Goal: Complete application form

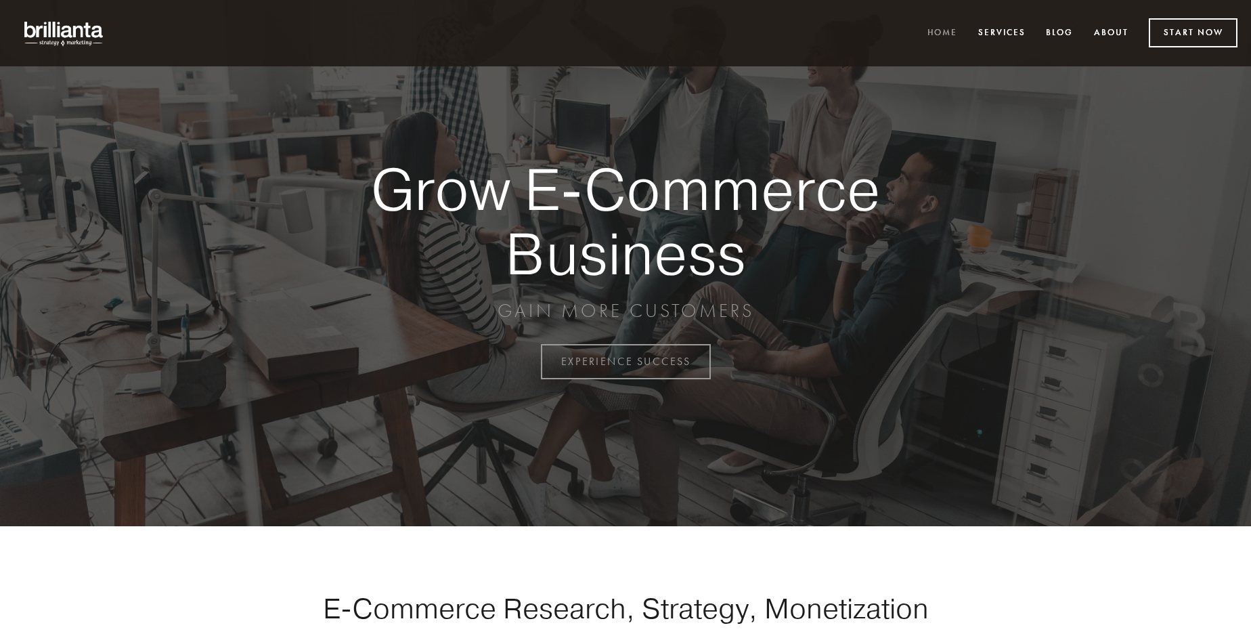
scroll to position [3549, 0]
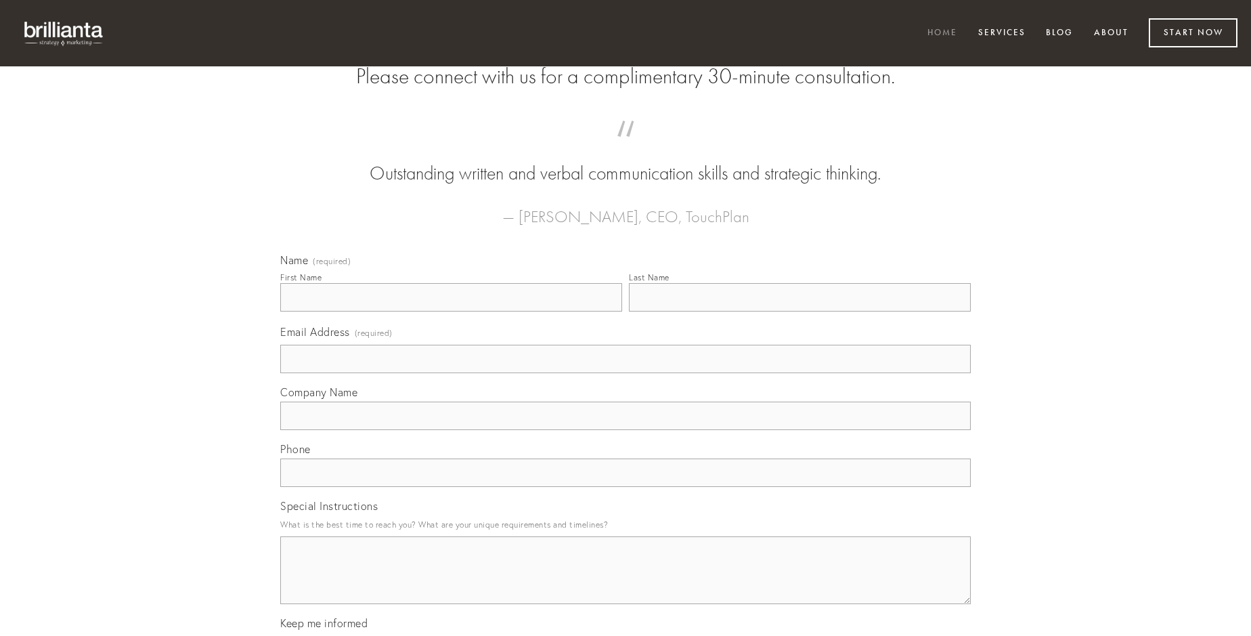
click at [451, 311] on input "First Name" at bounding box center [451, 297] width 342 height 28
type input "[PERSON_NAME]"
click at [800, 311] on input "Last Name" at bounding box center [800, 297] width 342 height 28
type input "[PERSON_NAME]"
click at [626, 373] on input "Email Address (required)" at bounding box center [625, 359] width 691 height 28
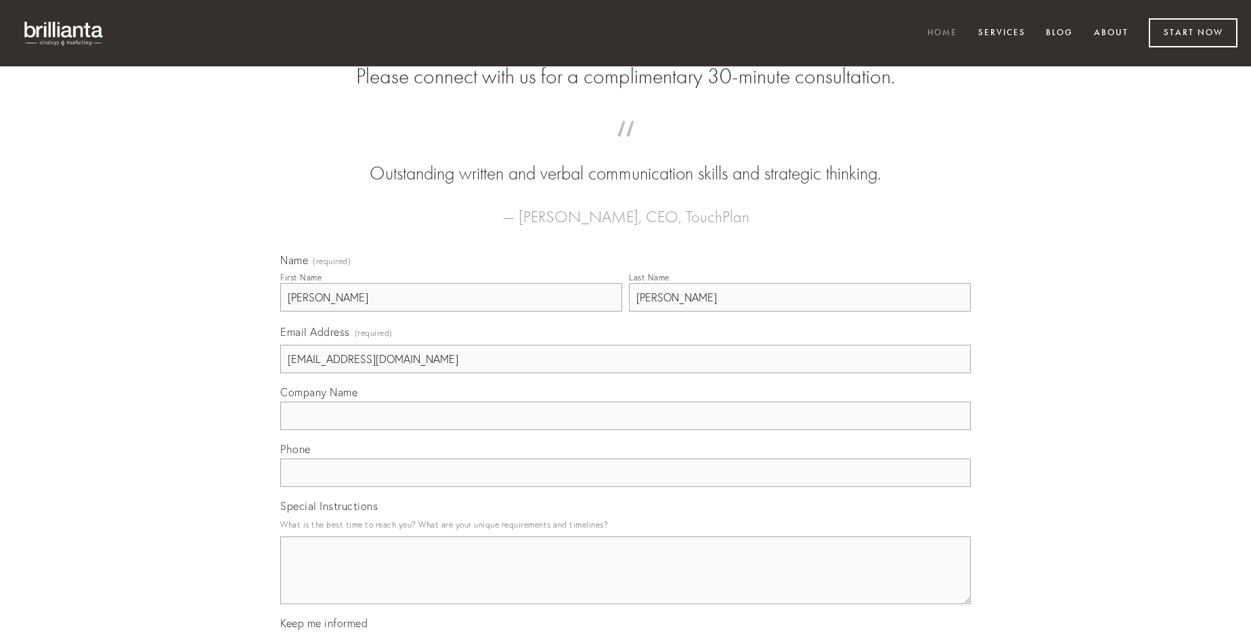
type input "[EMAIL_ADDRESS][DOMAIN_NAME]"
click at [626, 430] on input "Company Name" at bounding box center [625, 415] width 691 height 28
type input "amet"
click at [626, 487] on input "text" at bounding box center [625, 472] width 691 height 28
click at [626, 582] on textarea "Special Instructions" at bounding box center [625, 570] width 691 height 68
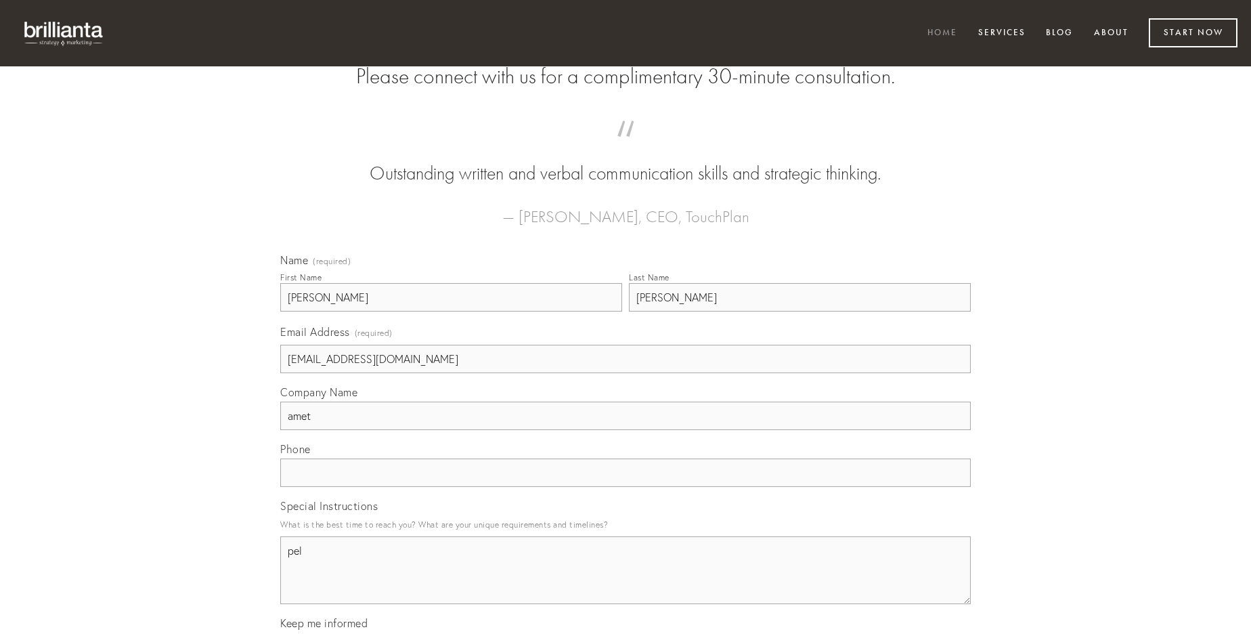
type textarea "pel"
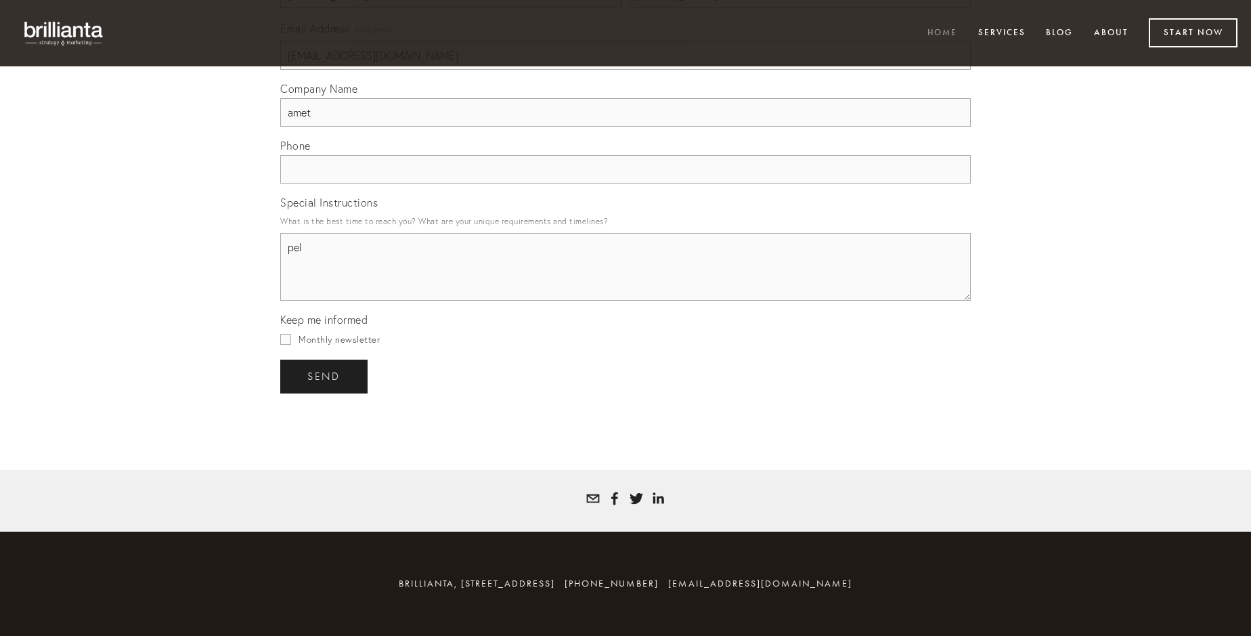
click at [325, 376] on span "send" at bounding box center [323, 376] width 33 height 12
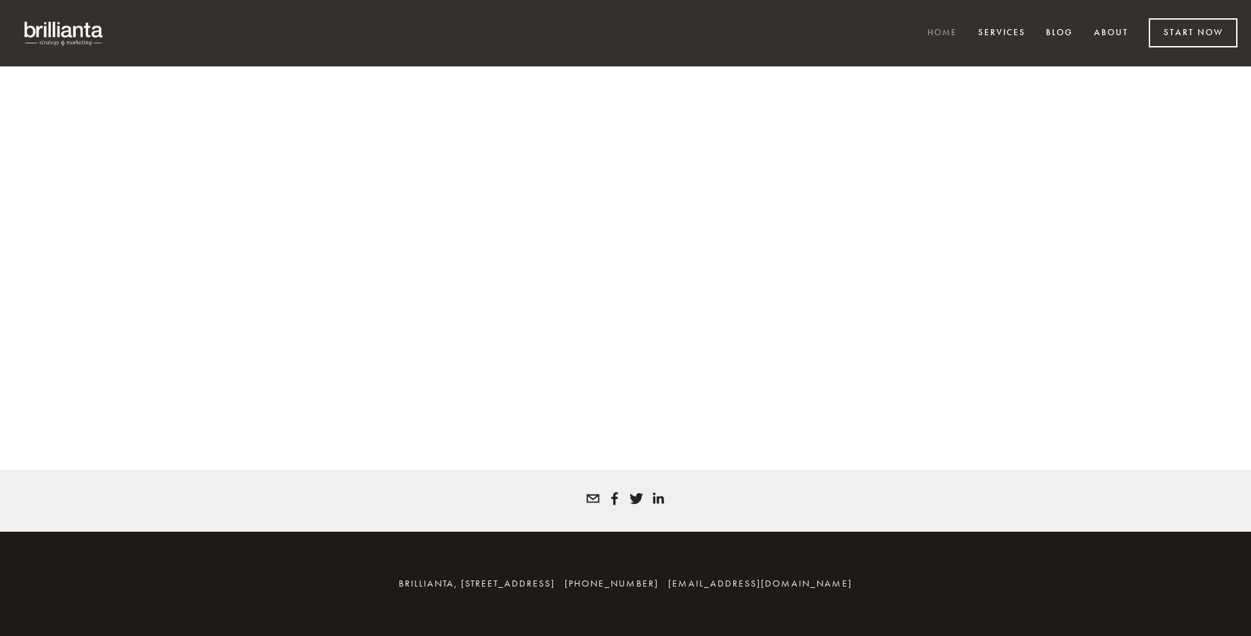
scroll to position [3531, 0]
